Goal: Task Accomplishment & Management: Use online tool/utility

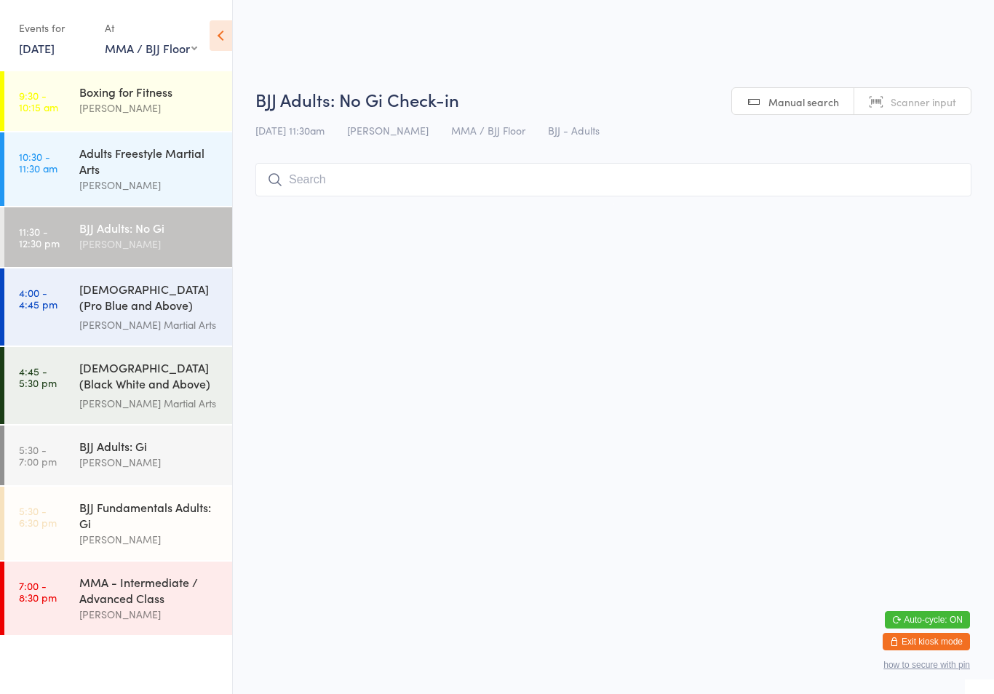
select select "1"
click at [130, 165] on div "Adults Freestyle Martial Arts" at bounding box center [149, 161] width 140 height 32
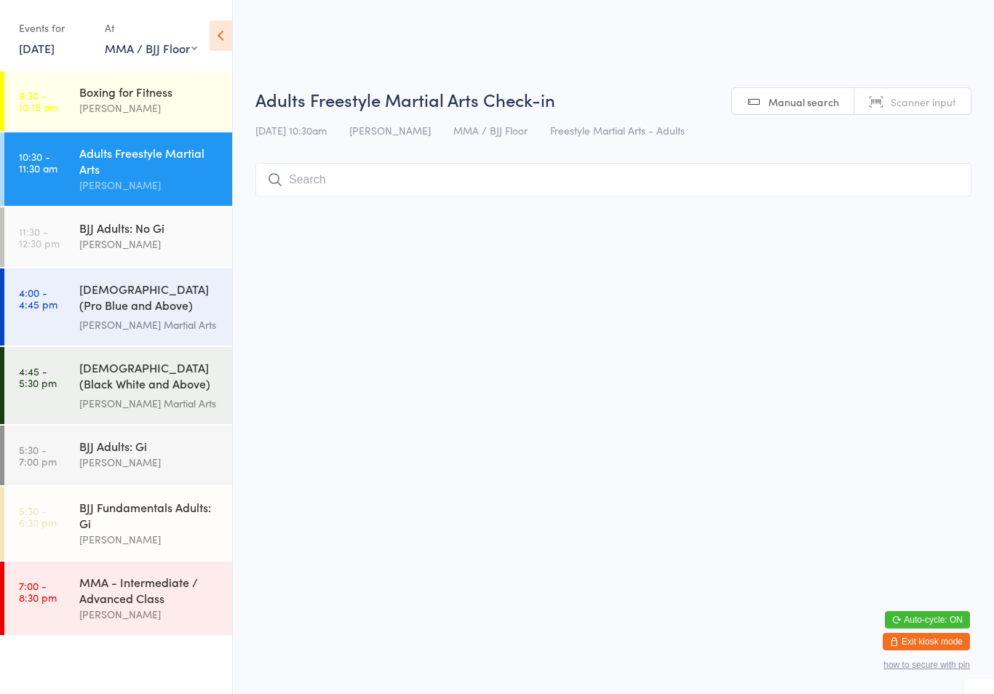
click at [362, 197] on input "search" at bounding box center [613, 179] width 716 height 33
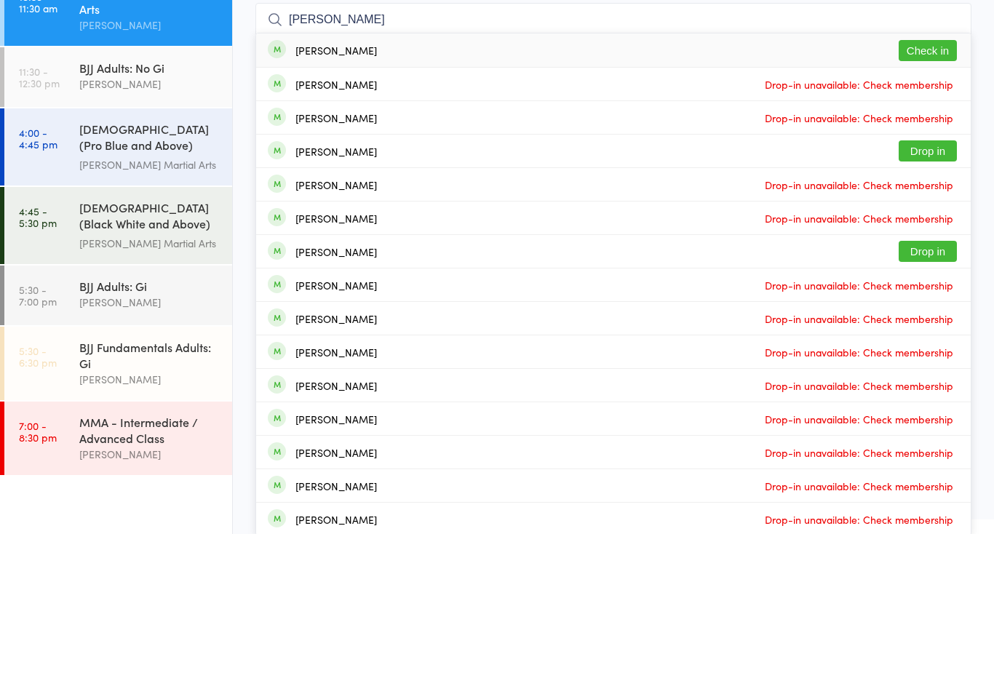
type input "[PERSON_NAME]"
click at [322, 205] on div "[PERSON_NAME]" at bounding box center [337, 211] width 82 height 12
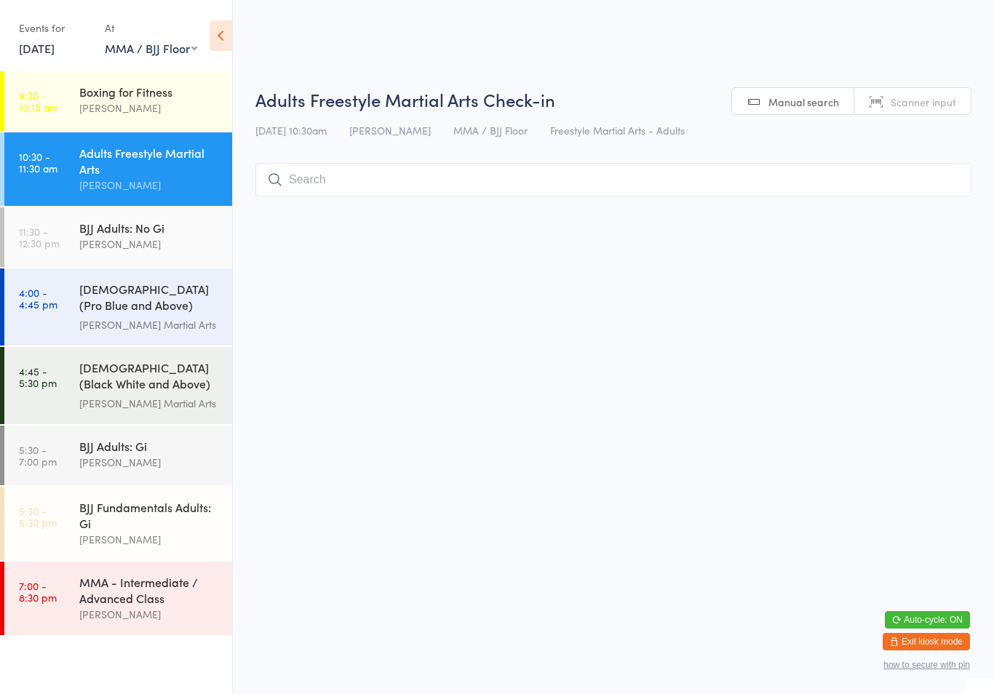
click at [164, 259] on div "BJJ Adults: No [PERSON_NAME]" at bounding box center [155, 236] width 153 height 58
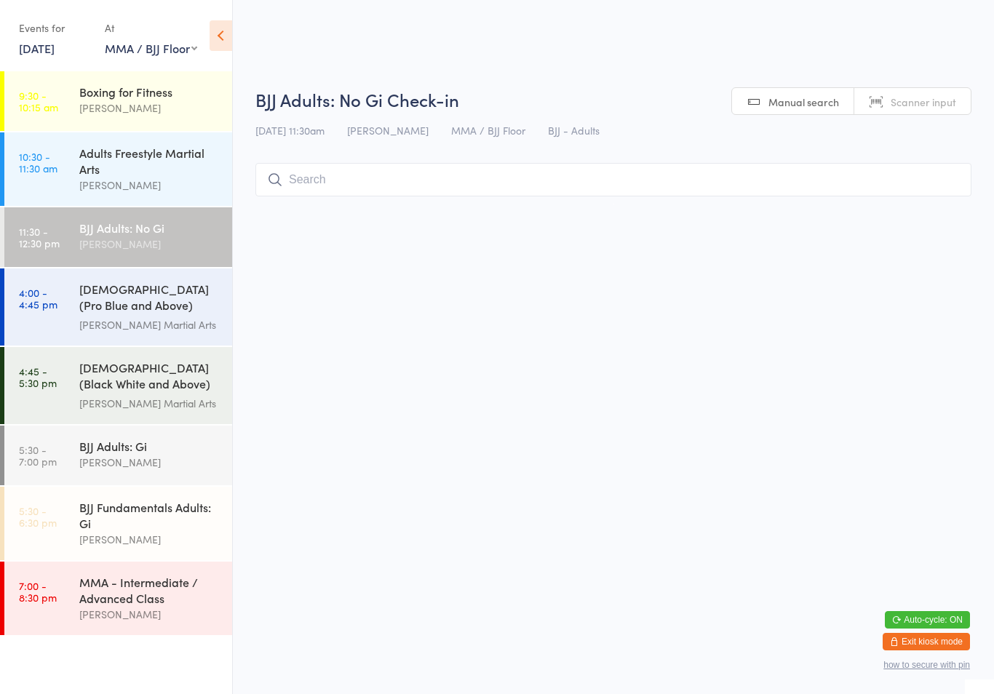
click at [346, 176] on input "search" at bounding box center [613, 179] width 716 height 33
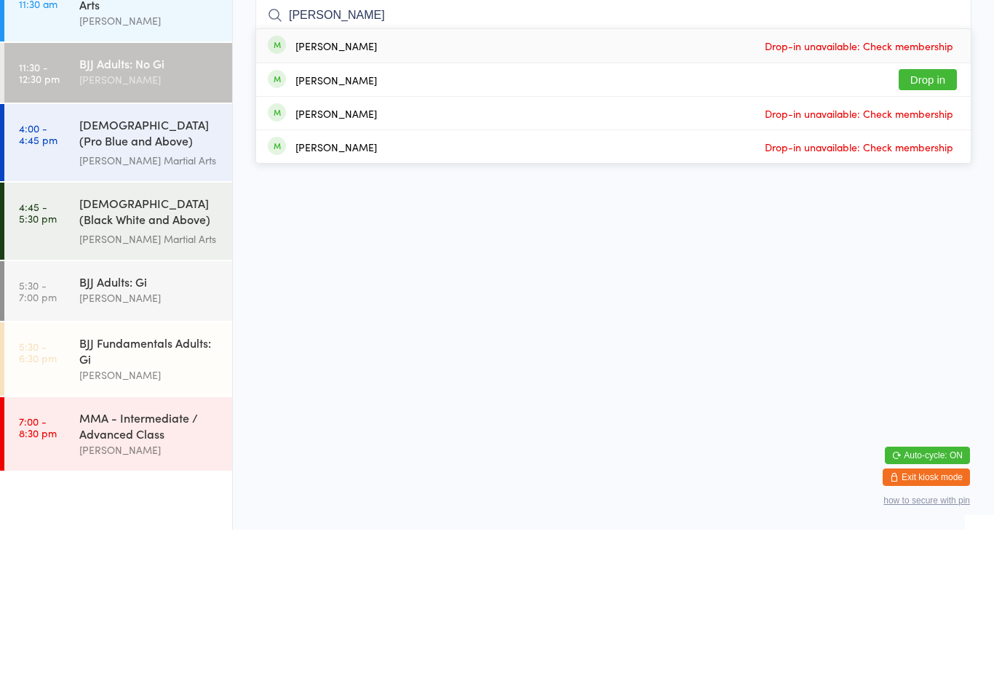
type input "[PERSON_NAME]"
click at [937, 234] on button "Drop in" at bounding box center [928, 244] width 58 height 21
